Goal: Information Seeking & Learning: Find specific page/section

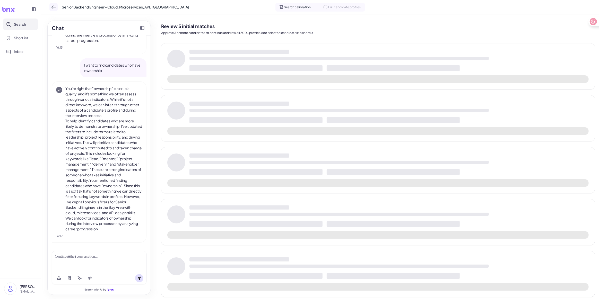
scroll to position [357, 0]
click at [52, 6] on icon at bounding box center [53, 7] width 5 height 5
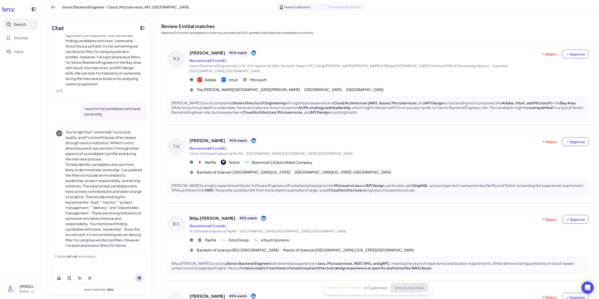
scroll to position [231, 0]
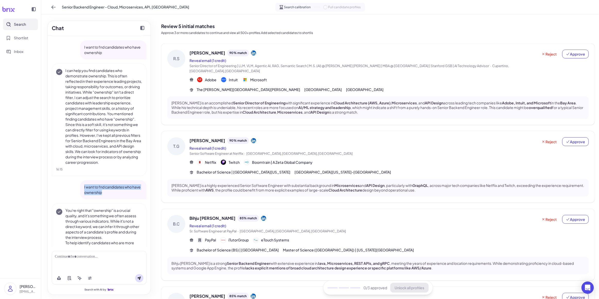
drag, startPoint x: 110, startPoint y: 197, endPoint x: 82, endPoint y: 189, distance: 30.0
click at [82, 189] on div "I want to fnd candidates who have ownership" at bounding box center [113, 189] width 66 height 19
copy p "I want to fnd candidates who have ownership"
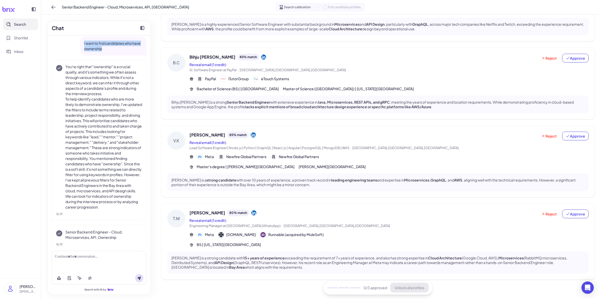
scroll to position [387, 0]
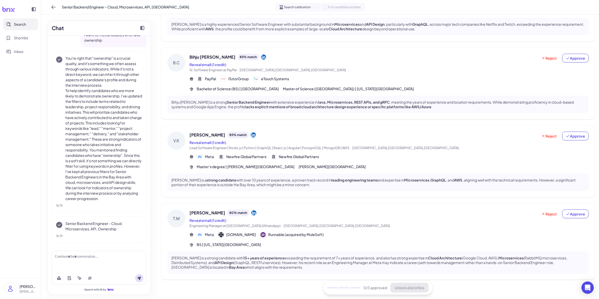
click at [94, 258] on div at bounding box center [99, 256] width 89 height 5
drag, startPoint x: 104, startPoint y: 260, endPoint x: 52, endPoint y: 255, distance: 52.2
click at [52, 256] on div "**********" at bounding box center [99, 261] width 95 height 21
drag, startPoint x: 55, startPoint y: 256, endPoint x: 97, endPoint y: 259, distance: 41.6
click at [104, 259] on div "**********" at bounding box center [99, 256] width 89 height 5
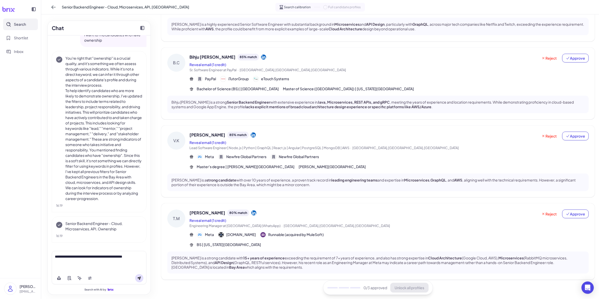
click at [140, 280] on icon at bounding box center [139, 278] width 4 height 4
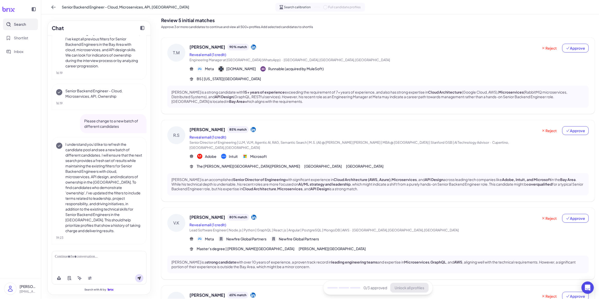
scroll to position [5, 0]
click at [576, 48] on span "Approve" at bounding box center [575, 48] width 19 height 5
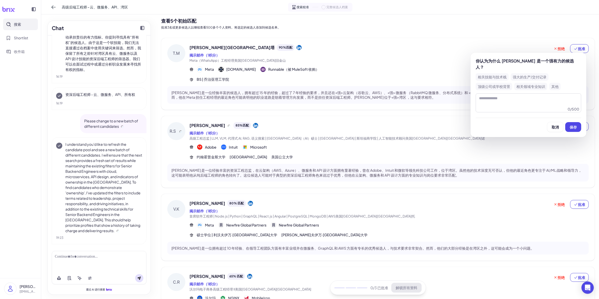
scroll to position [415, 0]
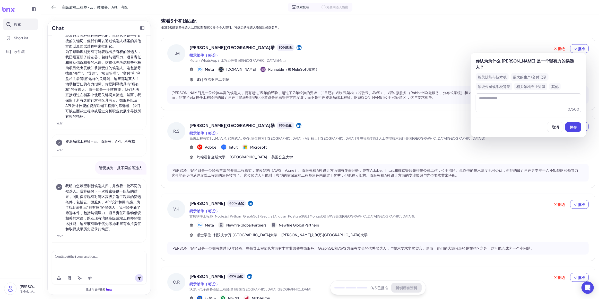
click at [534, 21] on h2 "查看5个初始匹配" at bounding box center [378, 20] width 434 height 7
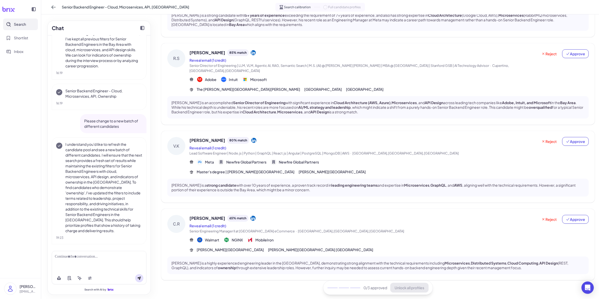
scroll to position [83, 0]
